Goal: Navigation & Orientation: Find specific page/section

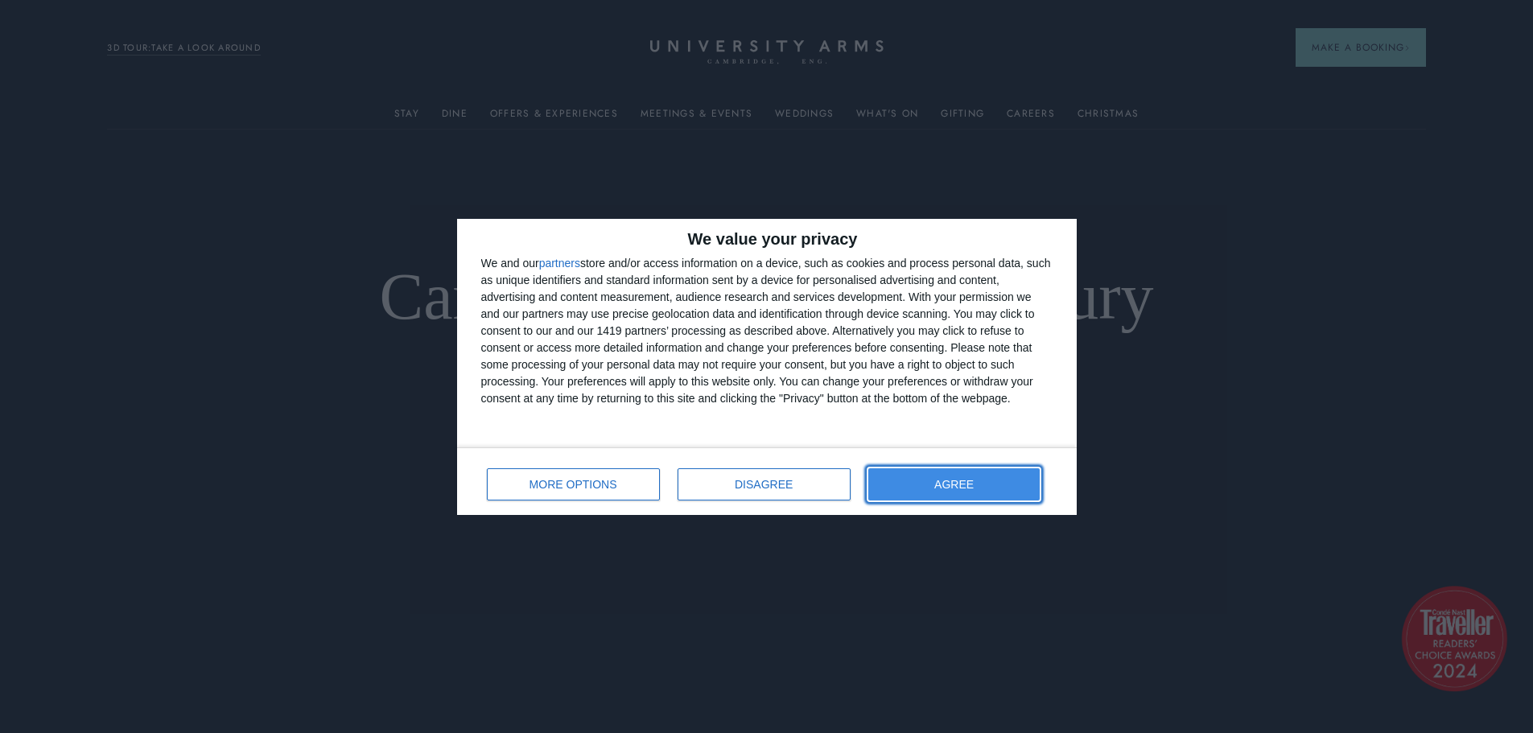
click at [986, 492] on button "AGREE" at bounding box center [954, 484] width 172 height 32
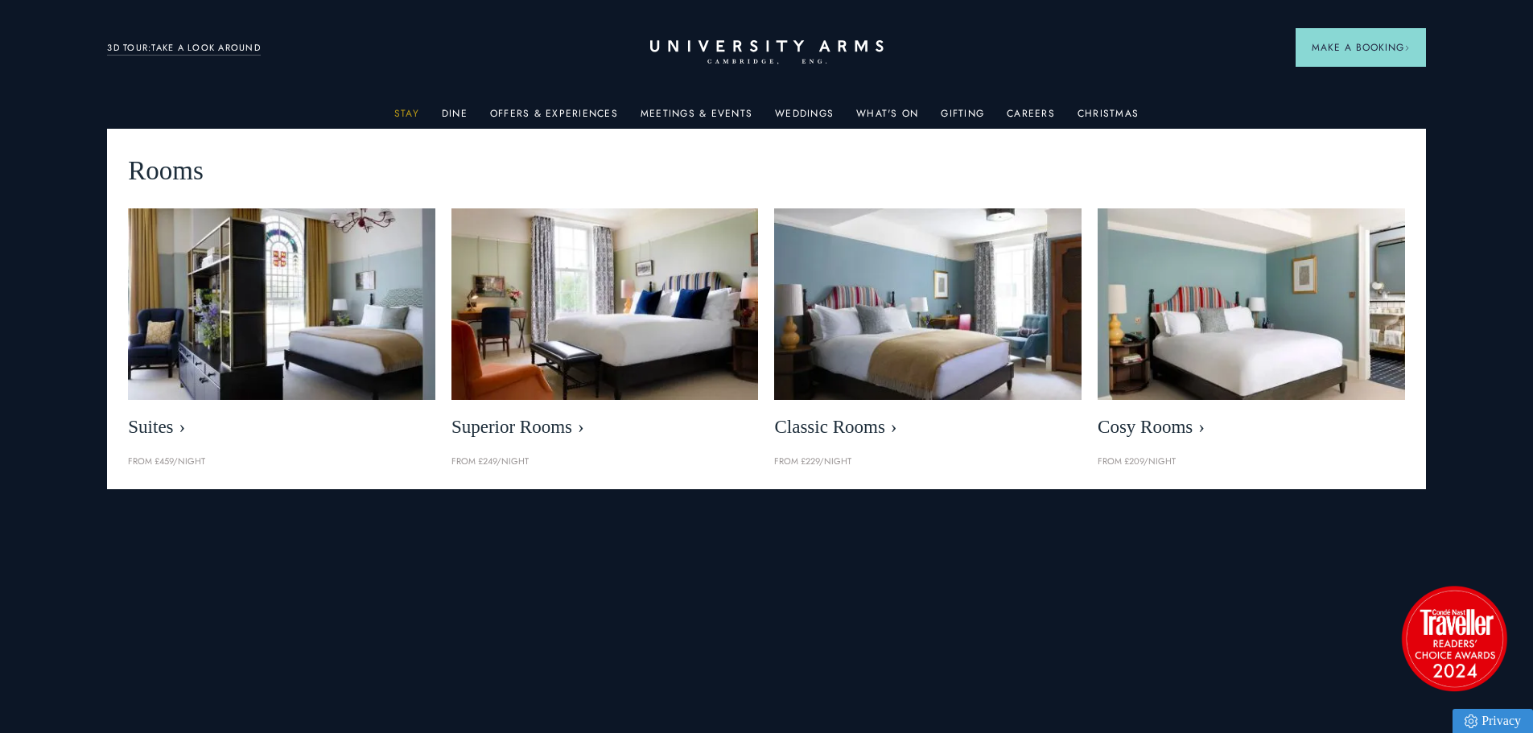
click at [409, 109] on link "Stay" at bounding box center [406, 118] width 25 height 21
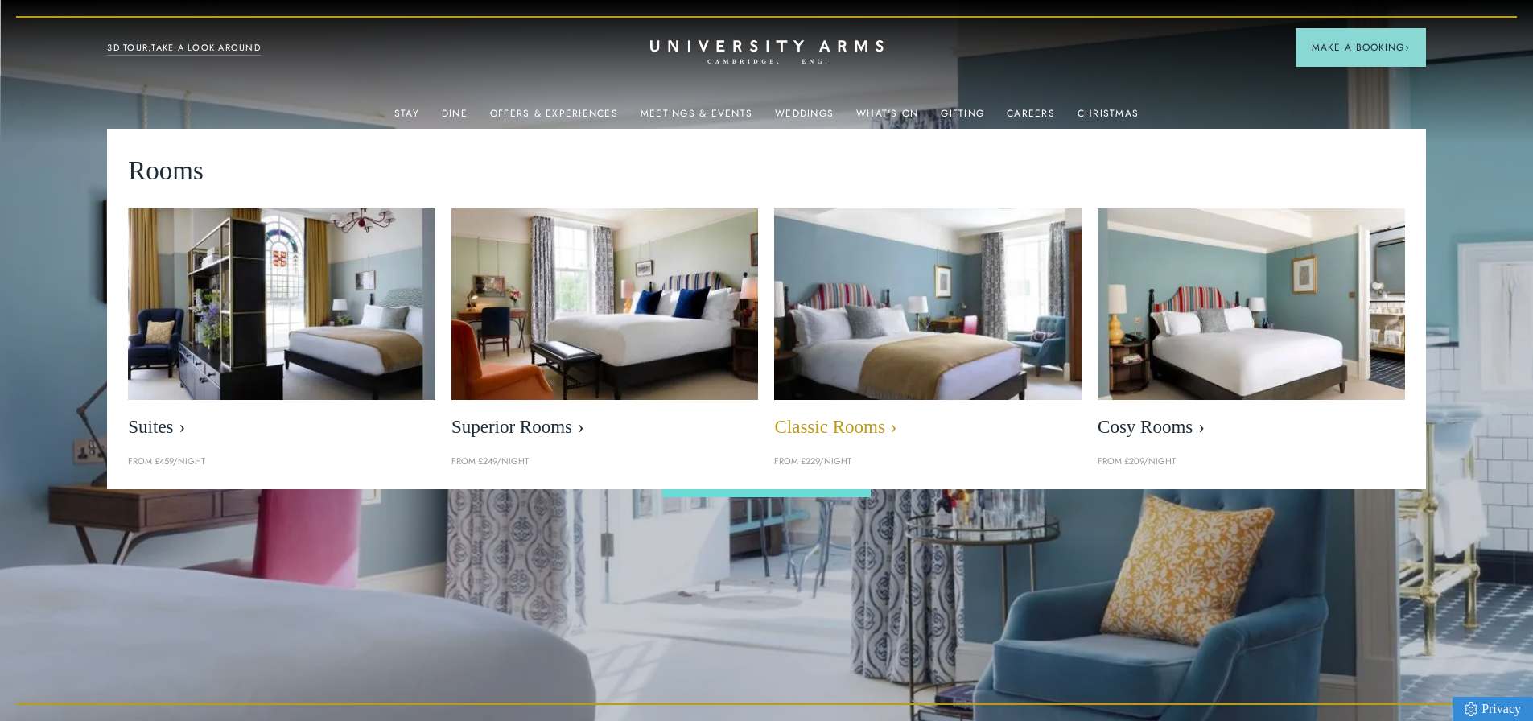
click at [929, 334] on img at bounding box center [927, 304] width 353 height 220
